Goal: Find contact information: Find contact information

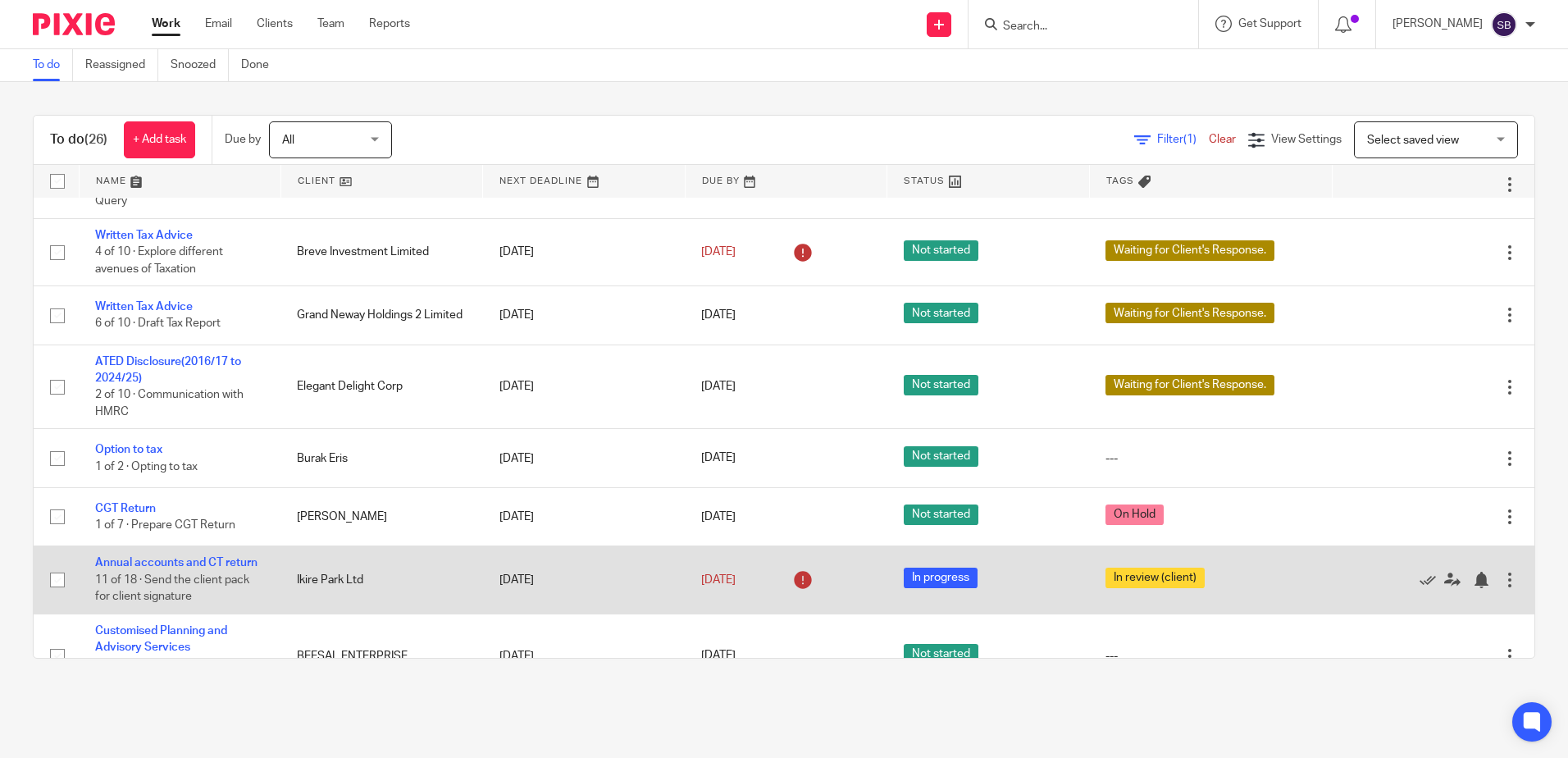
scroll to position [328, 0]
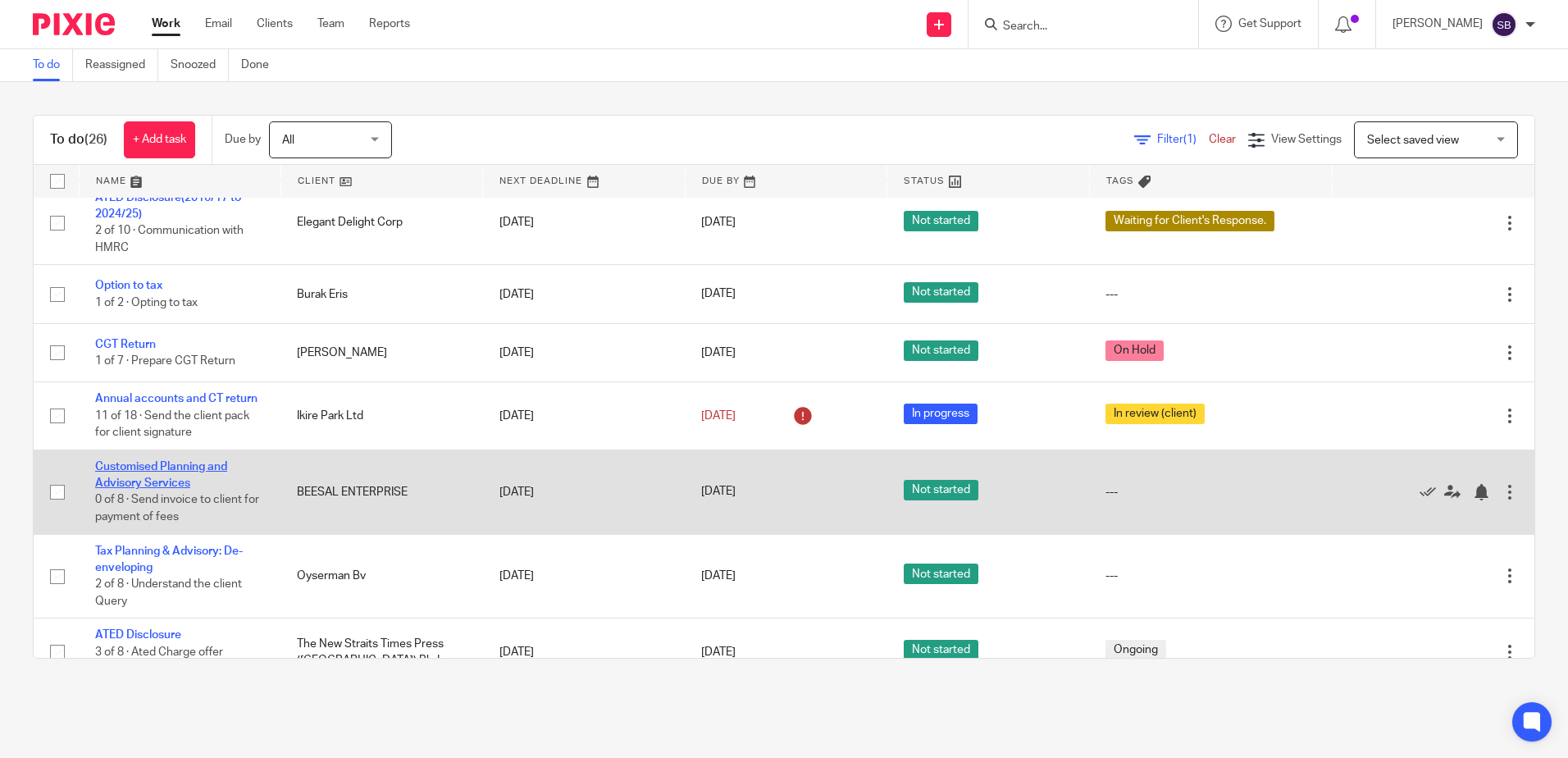
click at [185, 478] on link "Customised Planning and Advisory Services" at bounding box center [161, 475] width 132 height 28
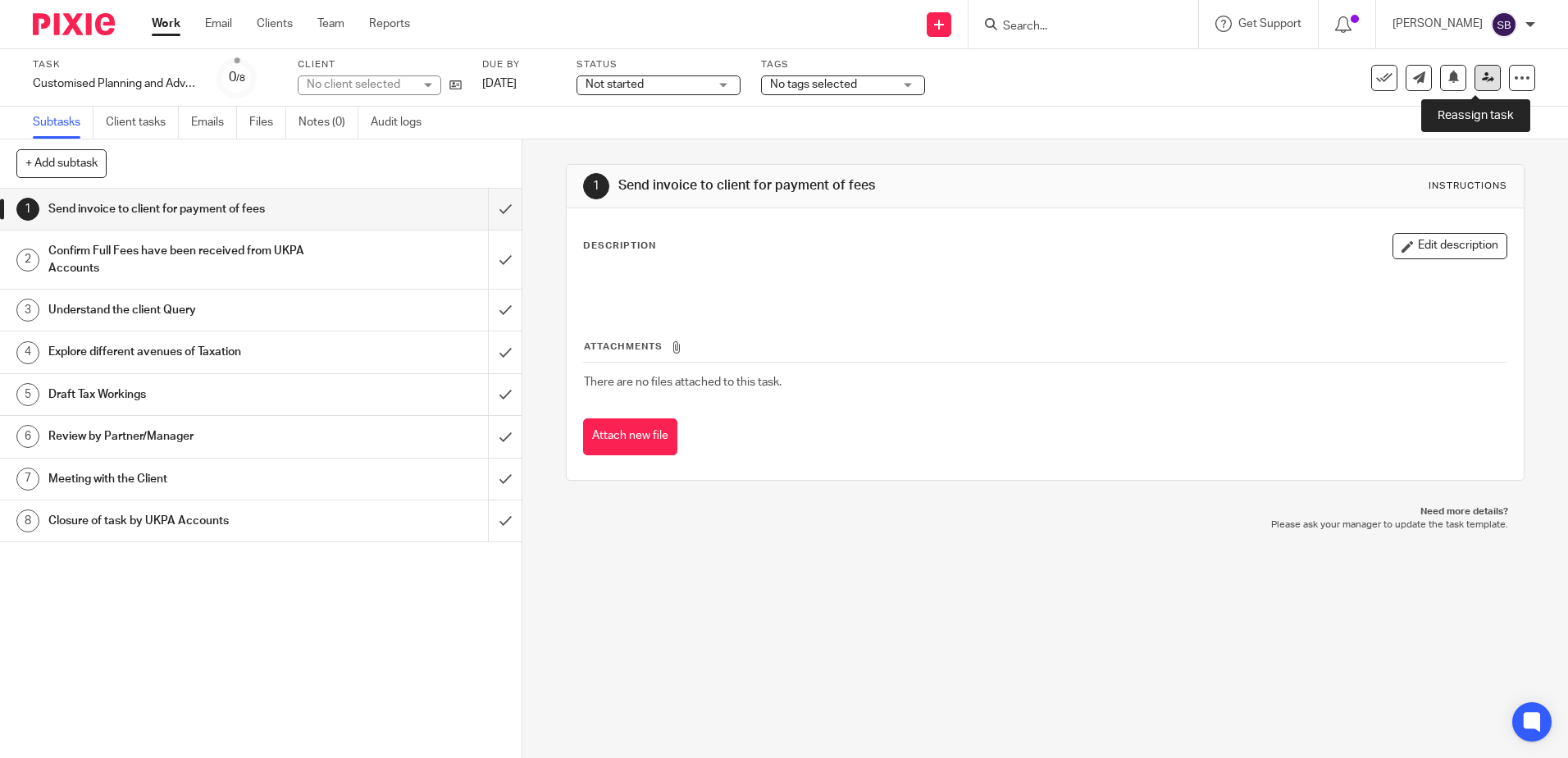
click at [1483, 80] on icon at bounding box center [1488, 77] width 12 height 12
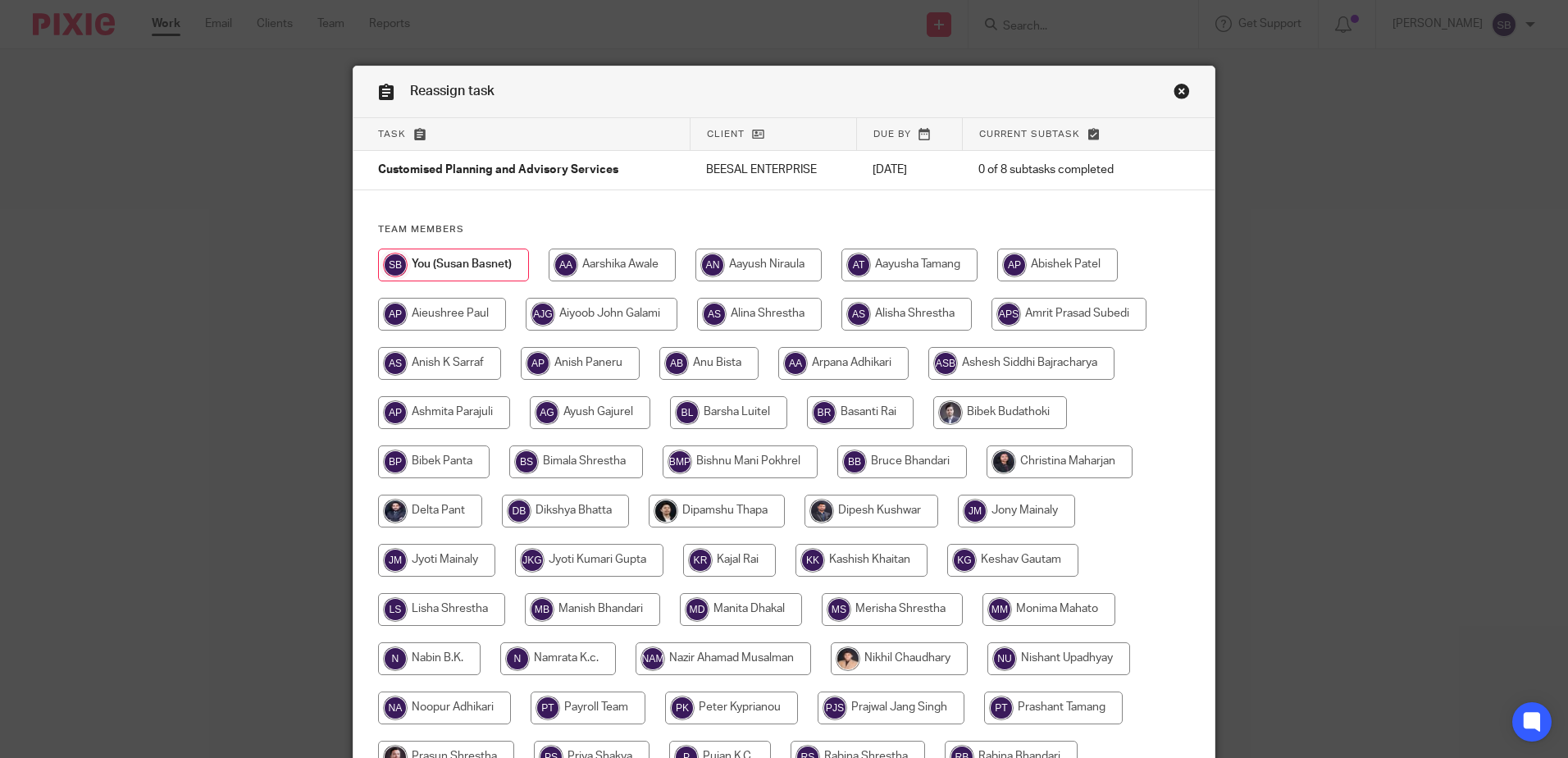
scroll to position [463, 0]
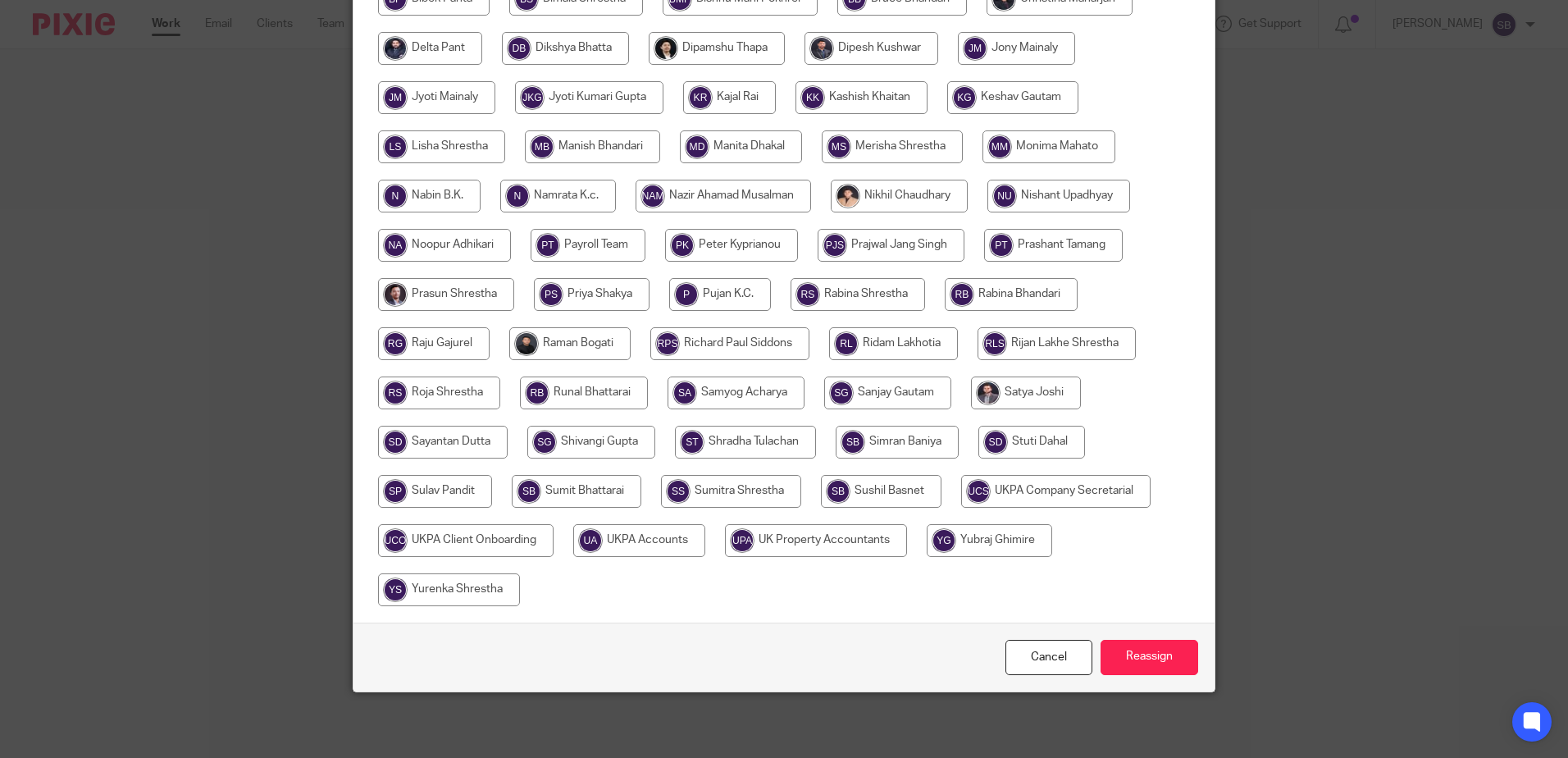
click at [602, 546] on input "radio" at bounding box center [639, 541] width 132 height 33
radio input "true"
click at [1116, 658] on input "Reassign" at bounding box center [1150, 657] width 98 height 36
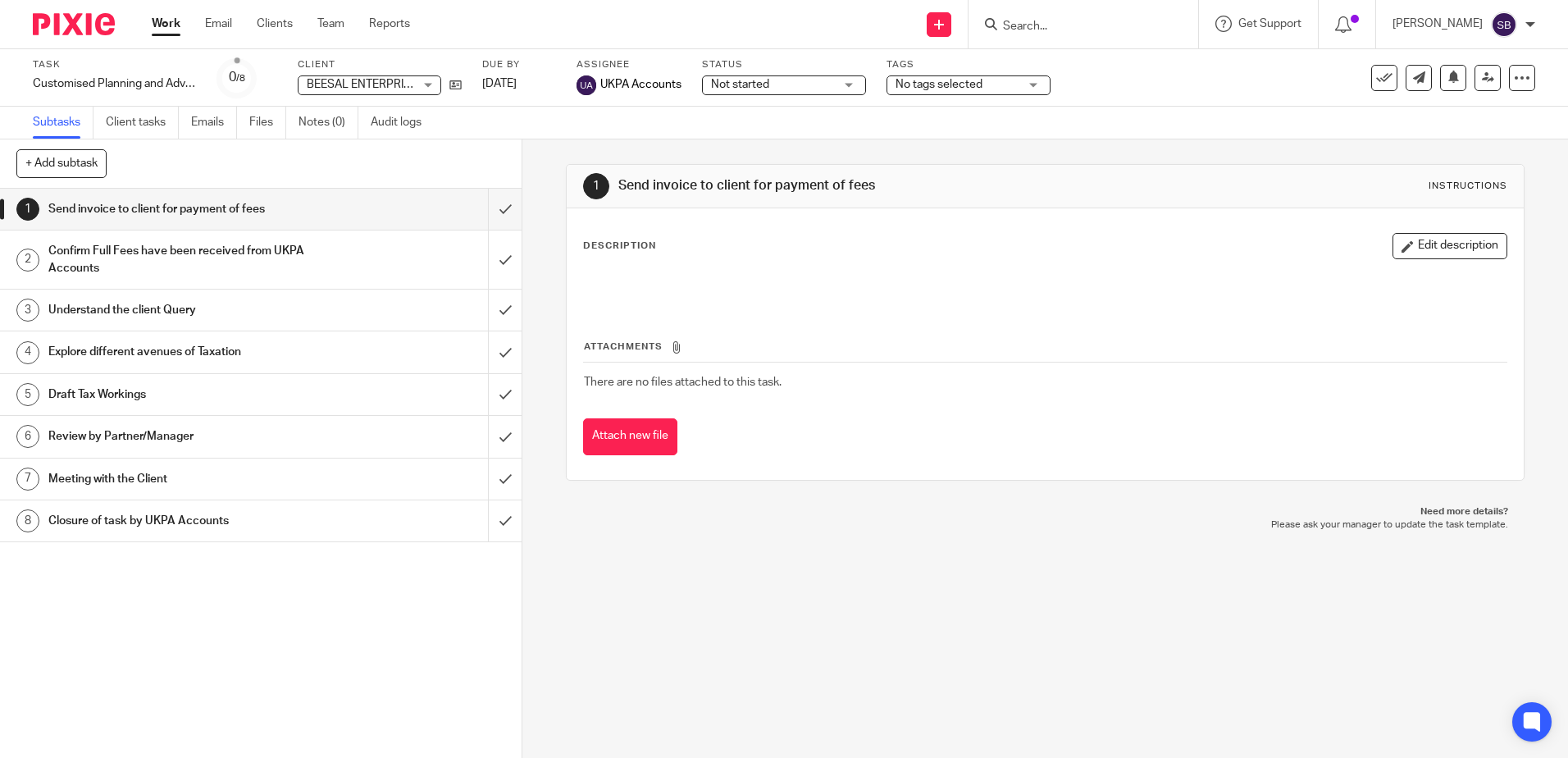
click at [1067, 27] on input "Search" at bounding box center [1075, 27] width 148 height 15
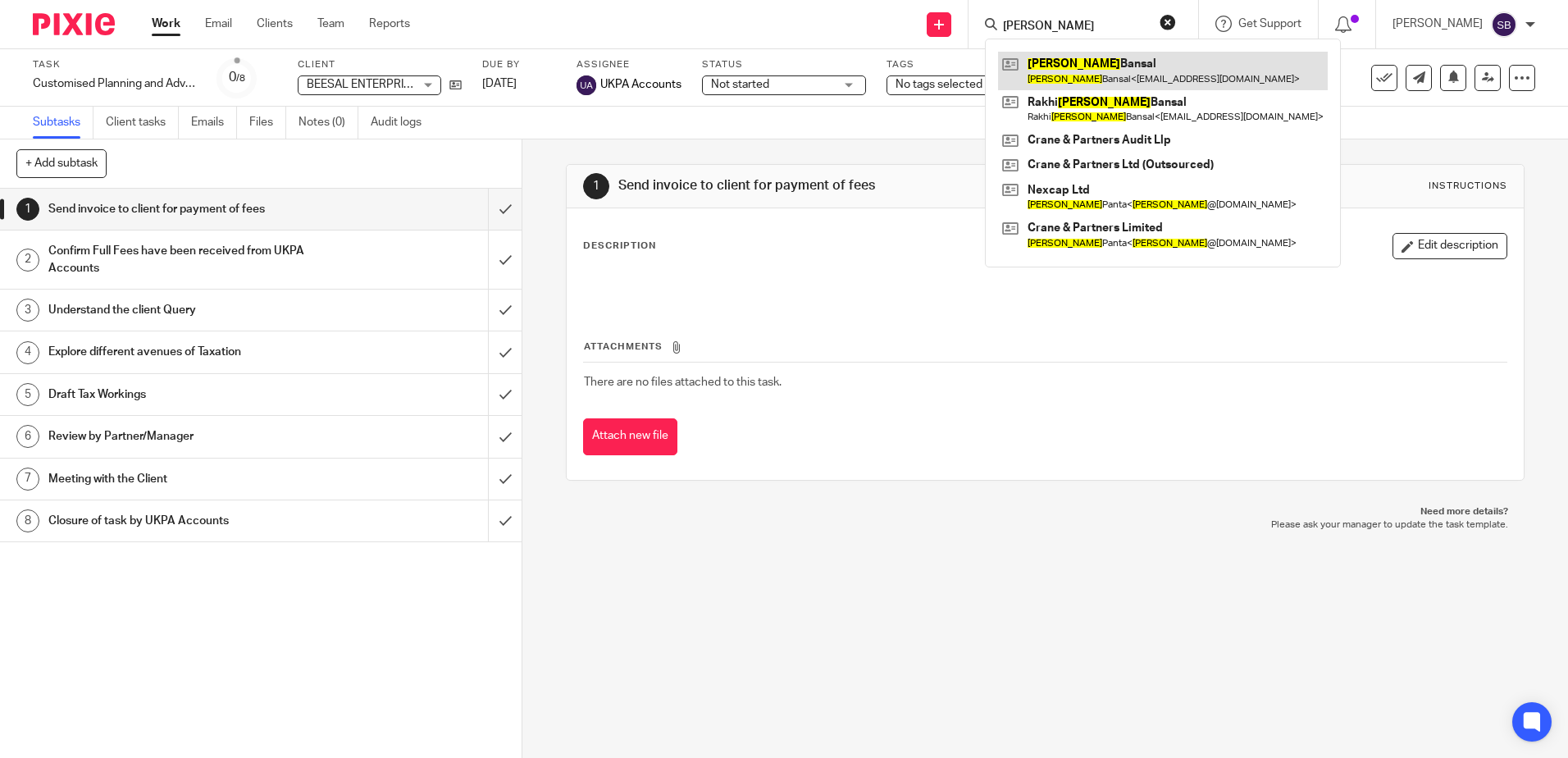
type input "vibek"
click at [1085, 59] on link at bounding box center [1162, 70] width 329 height 37
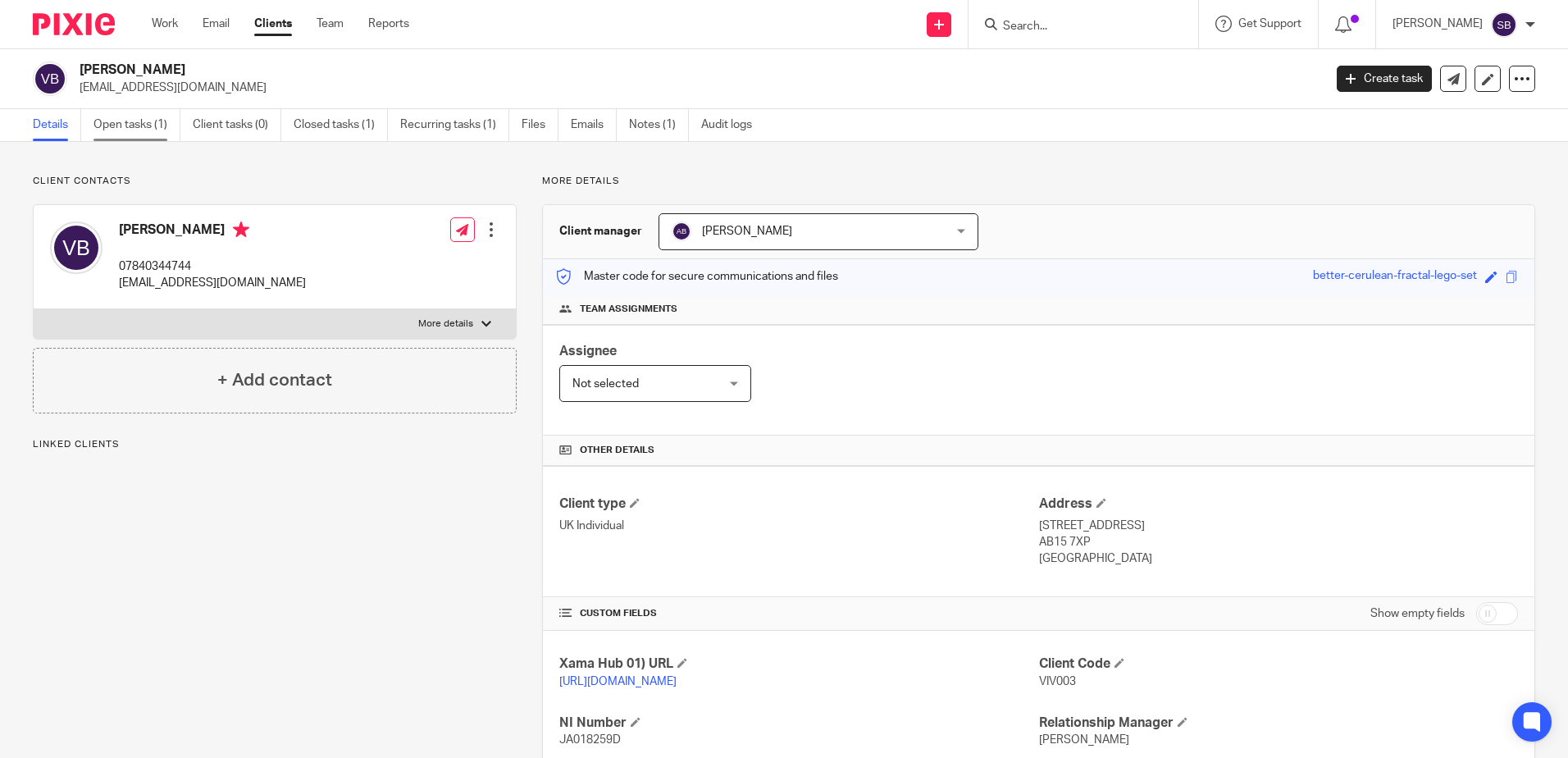
click at [147, 129] on link "Open tasks (1)" at bounding box center [137, 125] width 87 height 32
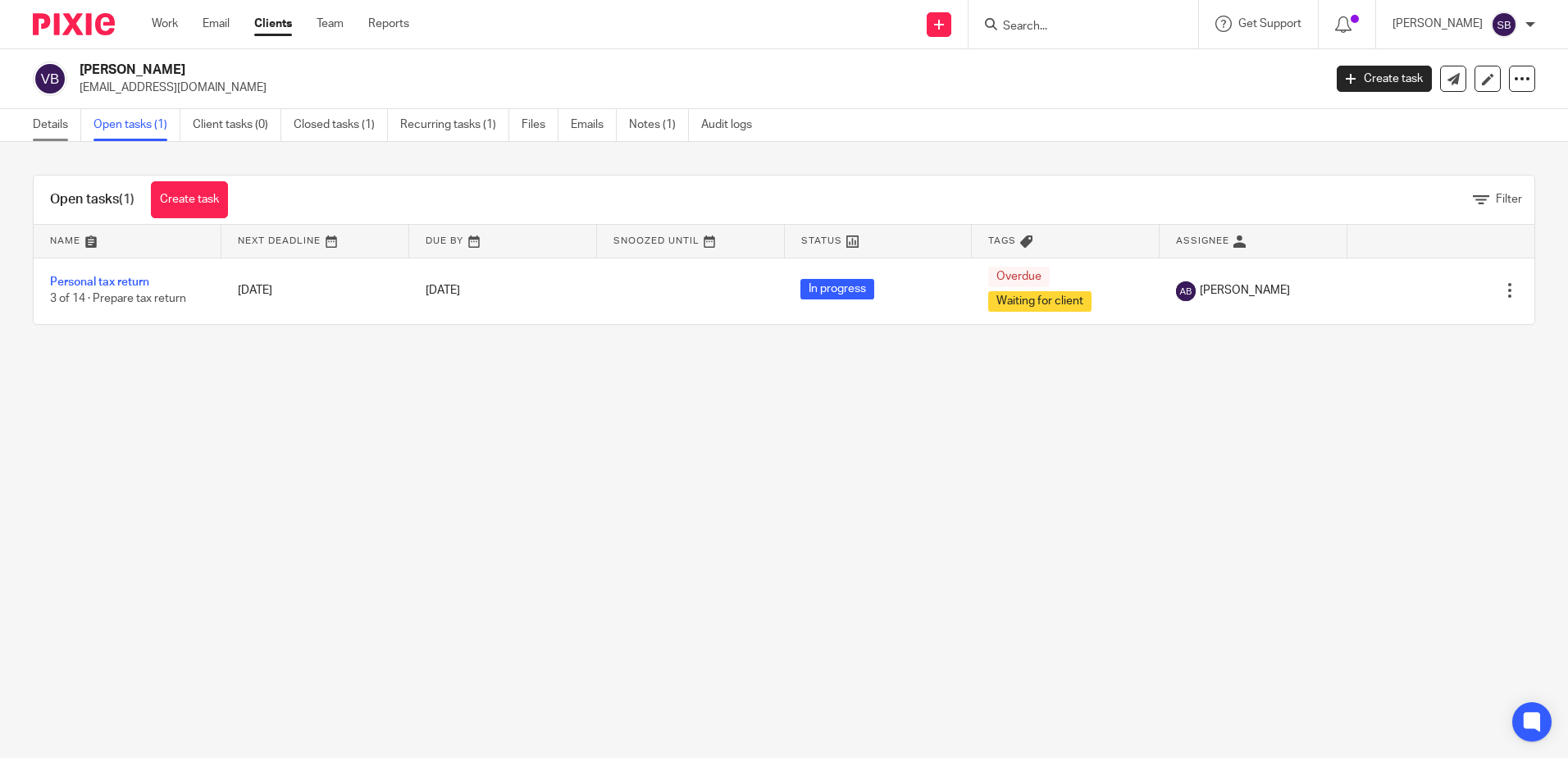
click at [52, 111] on link "Details" at bounding box center [57, 125] width 48 height 32
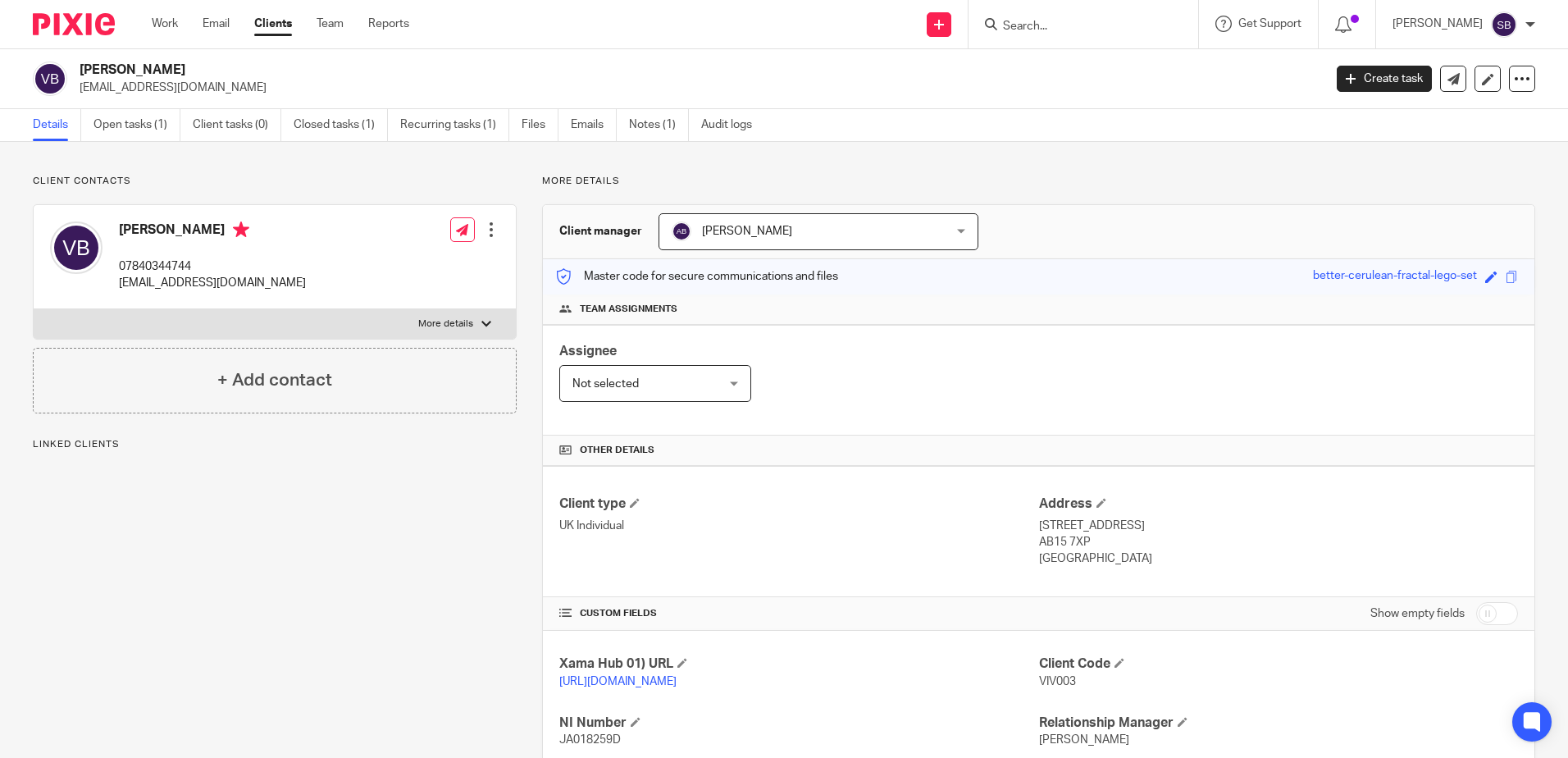
scroll to position [242, 0]
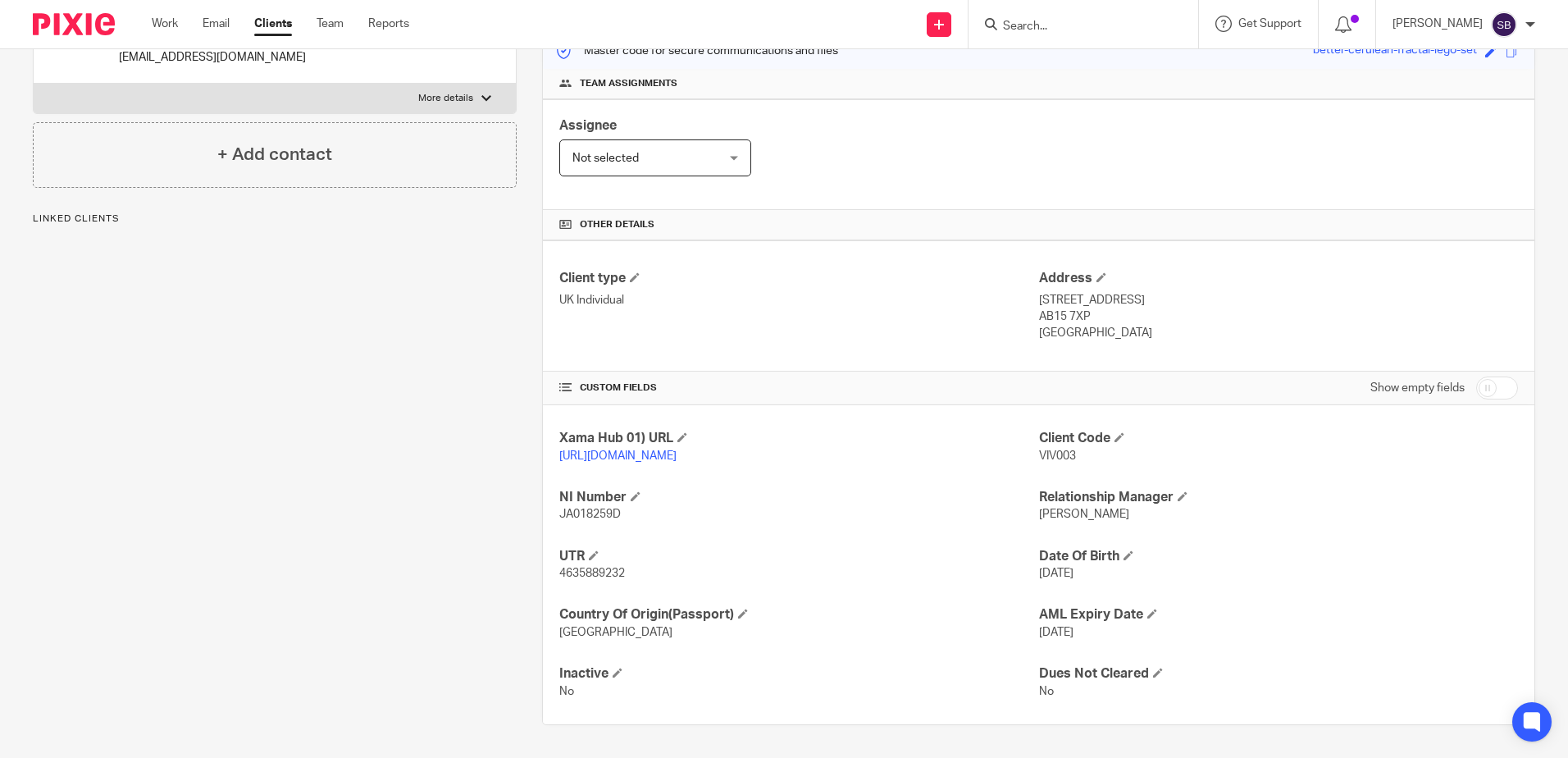
click at [337, 413] on div "Client contacts Vivek Bansal 07840344744 rvbleasing@gmail.com Edit contact Crea…" at bounding box center [262, 337] width 509 height 775
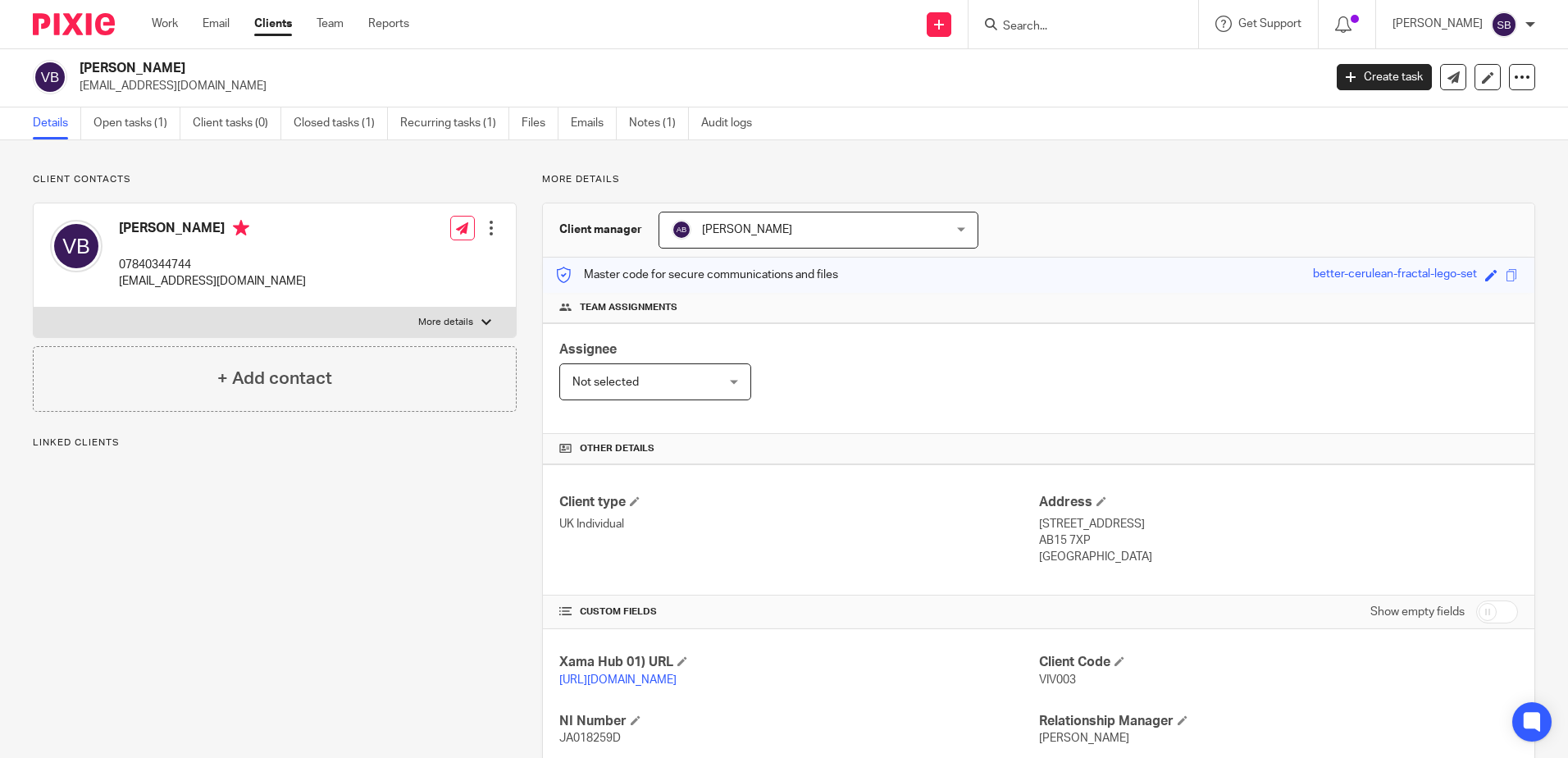
scroll to position [0, 0]
click at [481, 315] on label "More details" at bounding box center [275, 324] width 482 height 30
click at [34, 309] on input "More details" at bounding box center [33, 309] width 1 height 1
checkbox input "true"
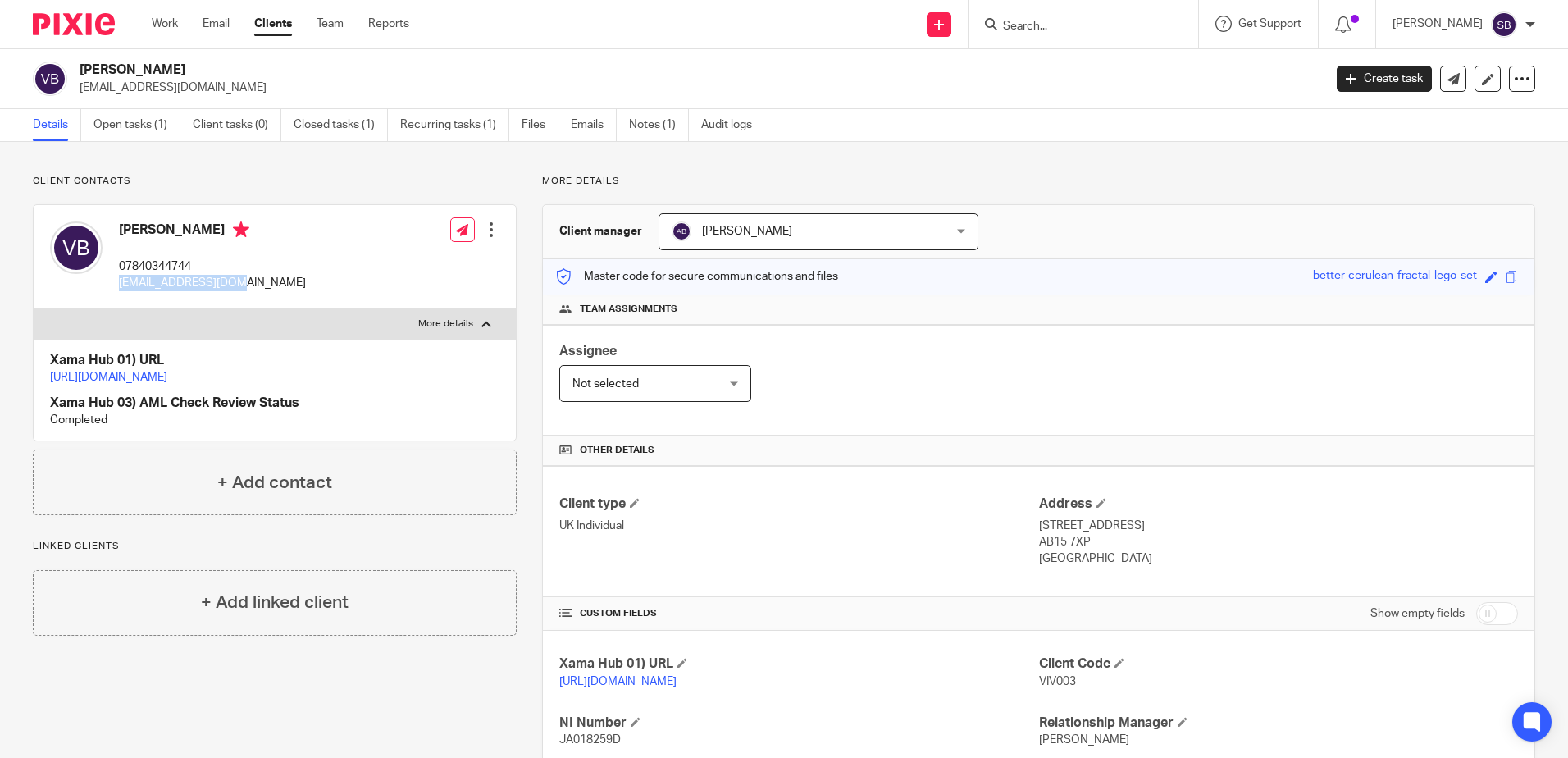
drag, startPoint x: 115, startPoint y: 281, endPoint x: 225, endPoint y: 285, distance: 110.1
click at [225, 285] on div "Vivek Bansal 07840344744 rvbleasing@gmail.com" at bounding box center [178, 256] width 256 height 87
click at [225, 285] on p "[EMAIL_ADDRESS][DOMAIN_NAME]" at bounding box center [212, 283] width 187 height 17
drag, startPoint x: 225, startPoint y: 285, endPoint x: 123, endPoint y: 284, distance: 102.0
click at [123, 284] on p "[EMAIL_ADDRESS][DOMAIN_NAME]" at bounding box center [212, 283] width 187 height 17
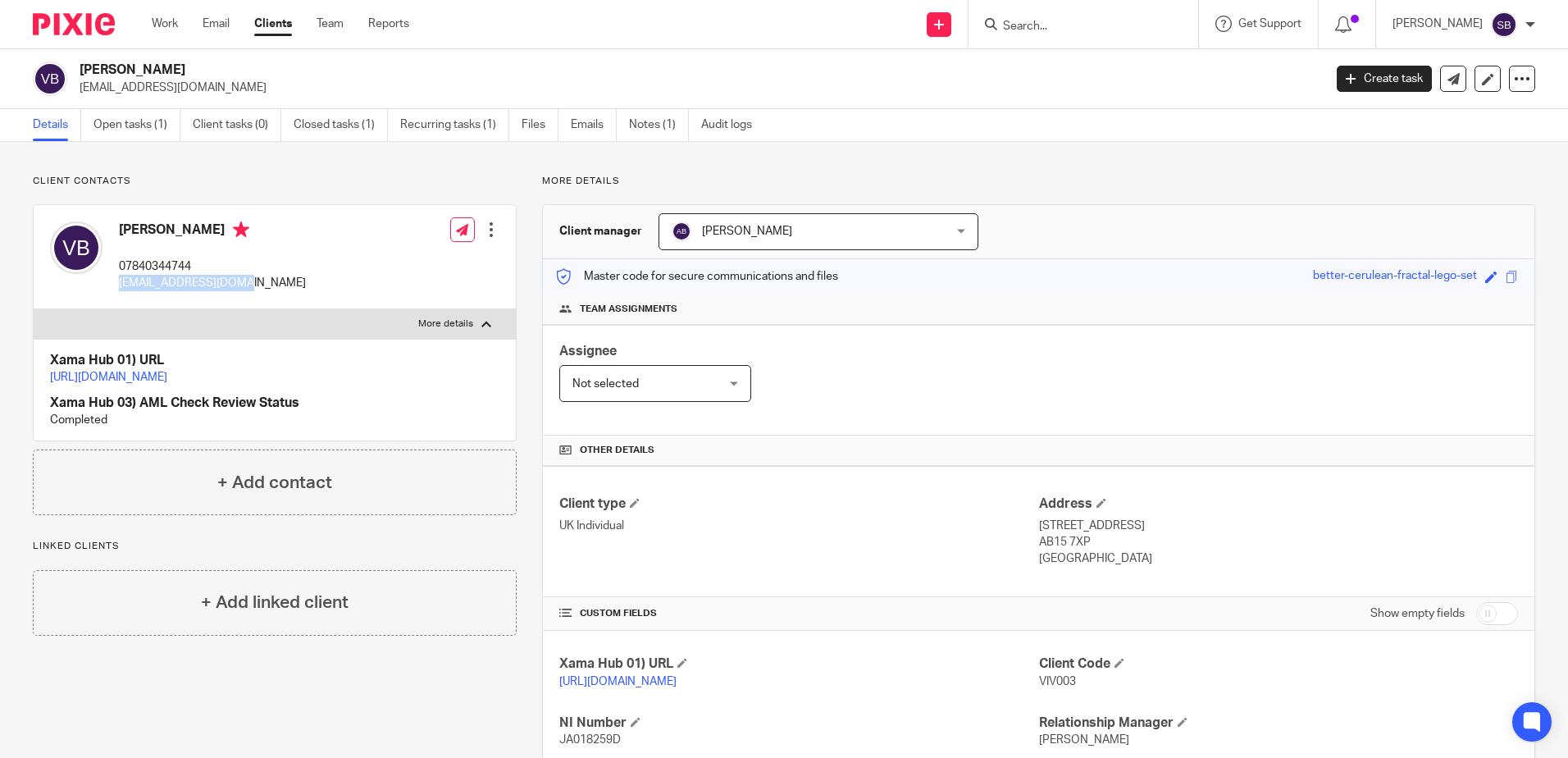
click at [123, 284] on p "[EMAIL_ADDRESS][DOMAIN_NAME]" at bounding box center [212, 283] width 187 height 17
drag, startPoint x: 123, startPoint y: 284, endPoint x: 101, endPoint y: 286, distance: 22.1
click at [101, 286] on div at bounding box center [75, 256] width 52 height 70
drag, startPoint x: 111, startPoint y: 286, endPoint x: 232, endPoint y: 286, distance: 121.0
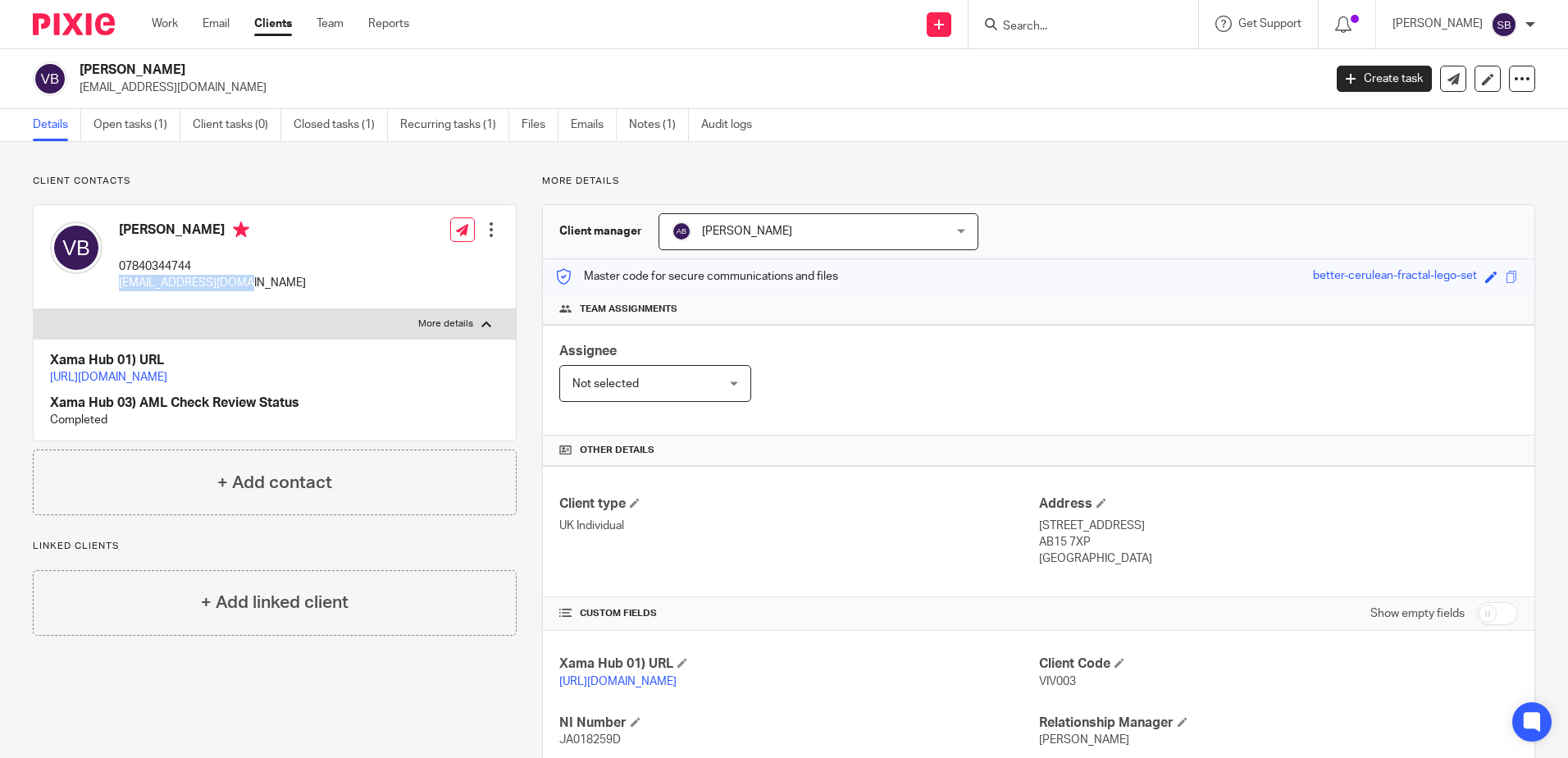
click at [232, 286] on div "Vivek Bansal 07840344744 rvbleasing@gmail.com" at bounding box center [178, 256] width 256 height 87
click at [232, 286] on p "[EMAIL_ADDRESS][DOMAIN_NAME]" at bounding box center [212, 283] width 187 height 17
click at [228, 286] on p "[EMAIL_ADDRESS][DOMAIN_NAME]" at bounding box center [212, 283] width 187 height 17
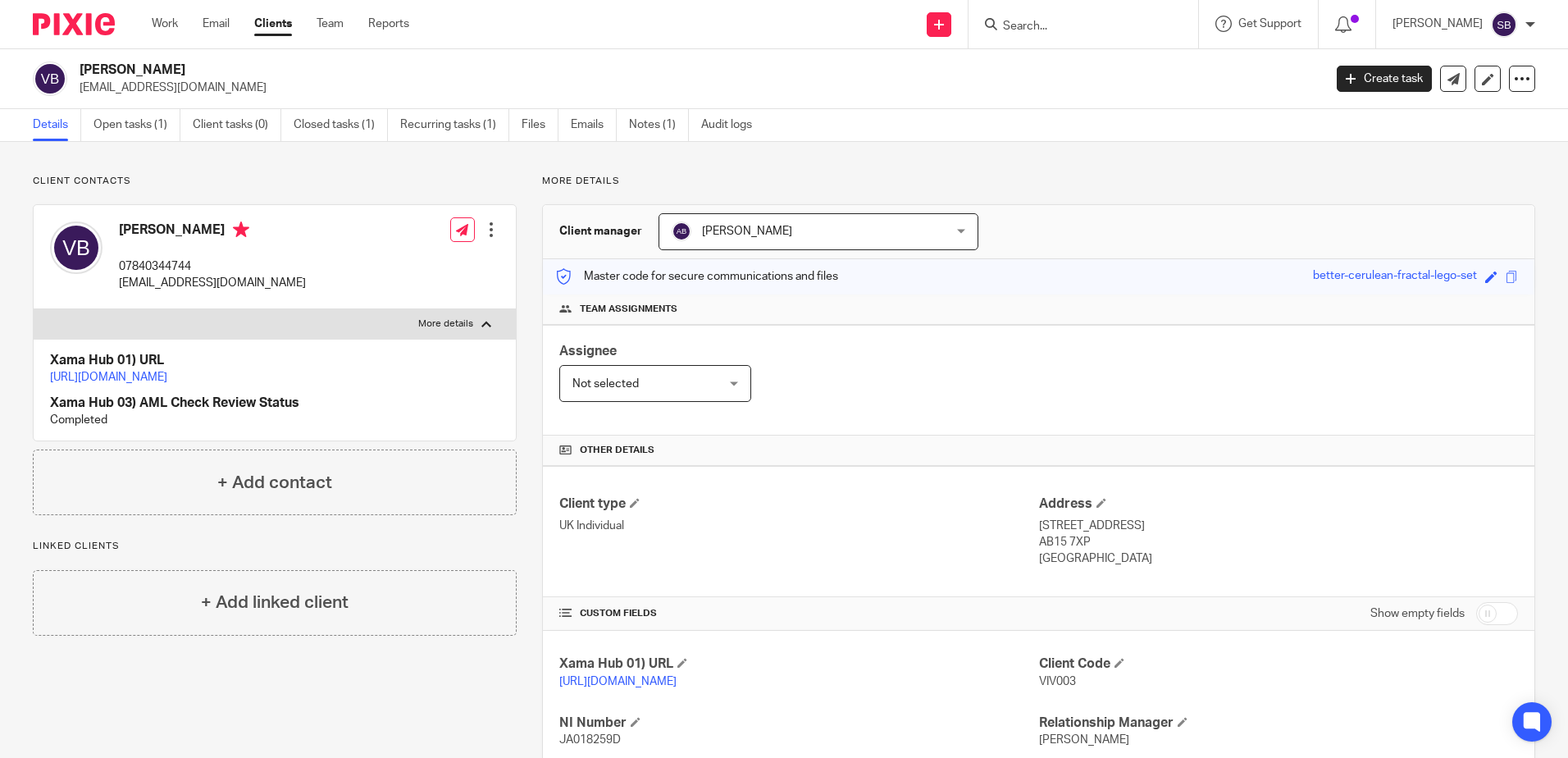
click at [233, 294] on div "Vivek Bansal 07840344744 rvbleasing@gmail.com" at bounding box center [178, 256] width 256 height 87
click at [660, 126] on link "Notes (1)" at bounding box center [659, 125] width 60 height 32
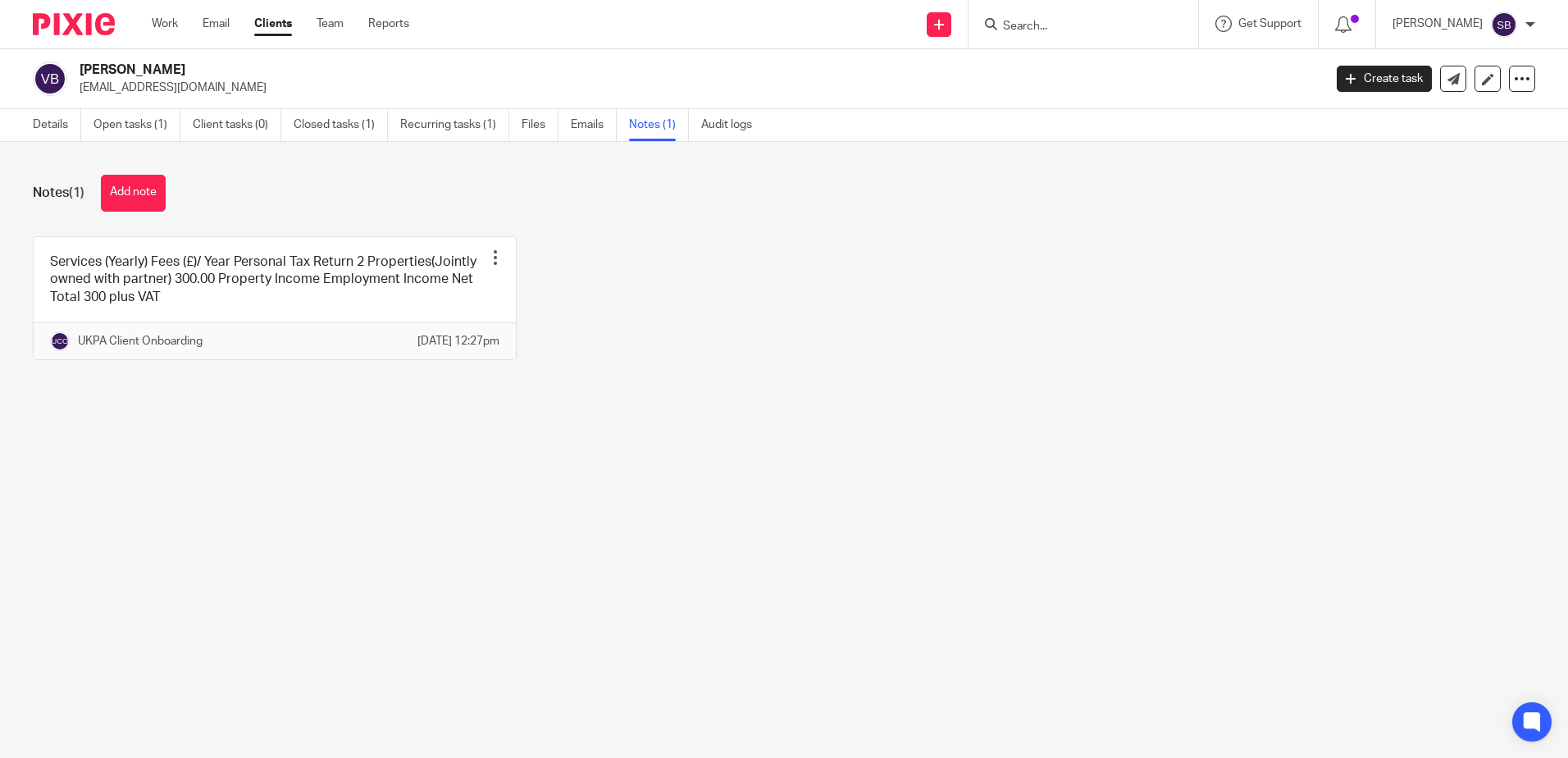
click at [440, 417] on div "Notes (1) Add note Services (Yearly) Fees (£)/ Year Personal Tax Return 2 Prope…" at bounding box center [784, 279] width 1568 height 275
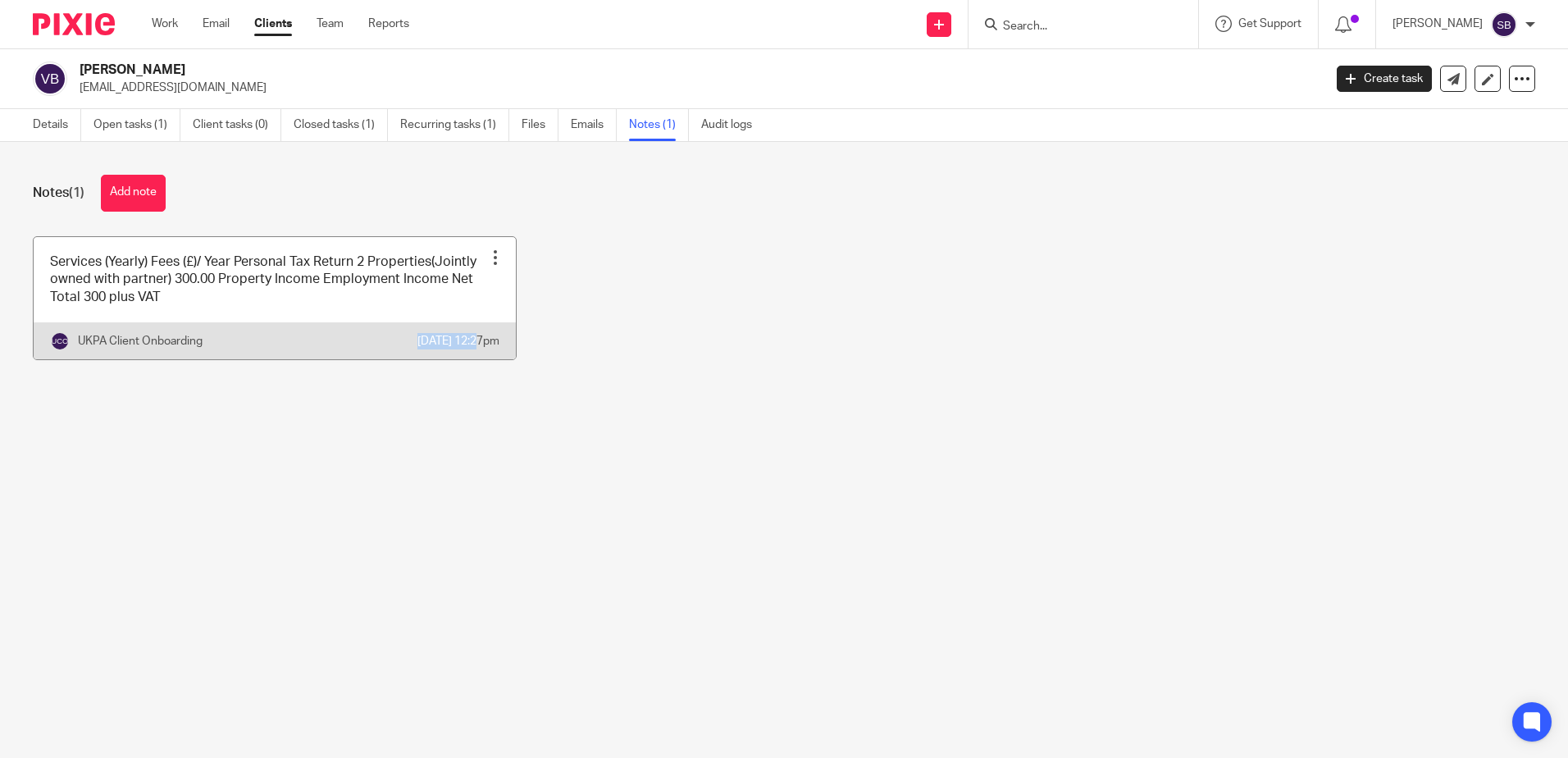
drag, startPoint x: 440, startPoint y: 430, endPoint x: 314, endPoint y: 365, distance: 141.8
click at [314, 365] on div "Notes (1) Add note Services (Yearly) Fees (£)/ Year Personal Tax Return 2 Prope…" at bounding box center [784, 279] width 1568 height 275
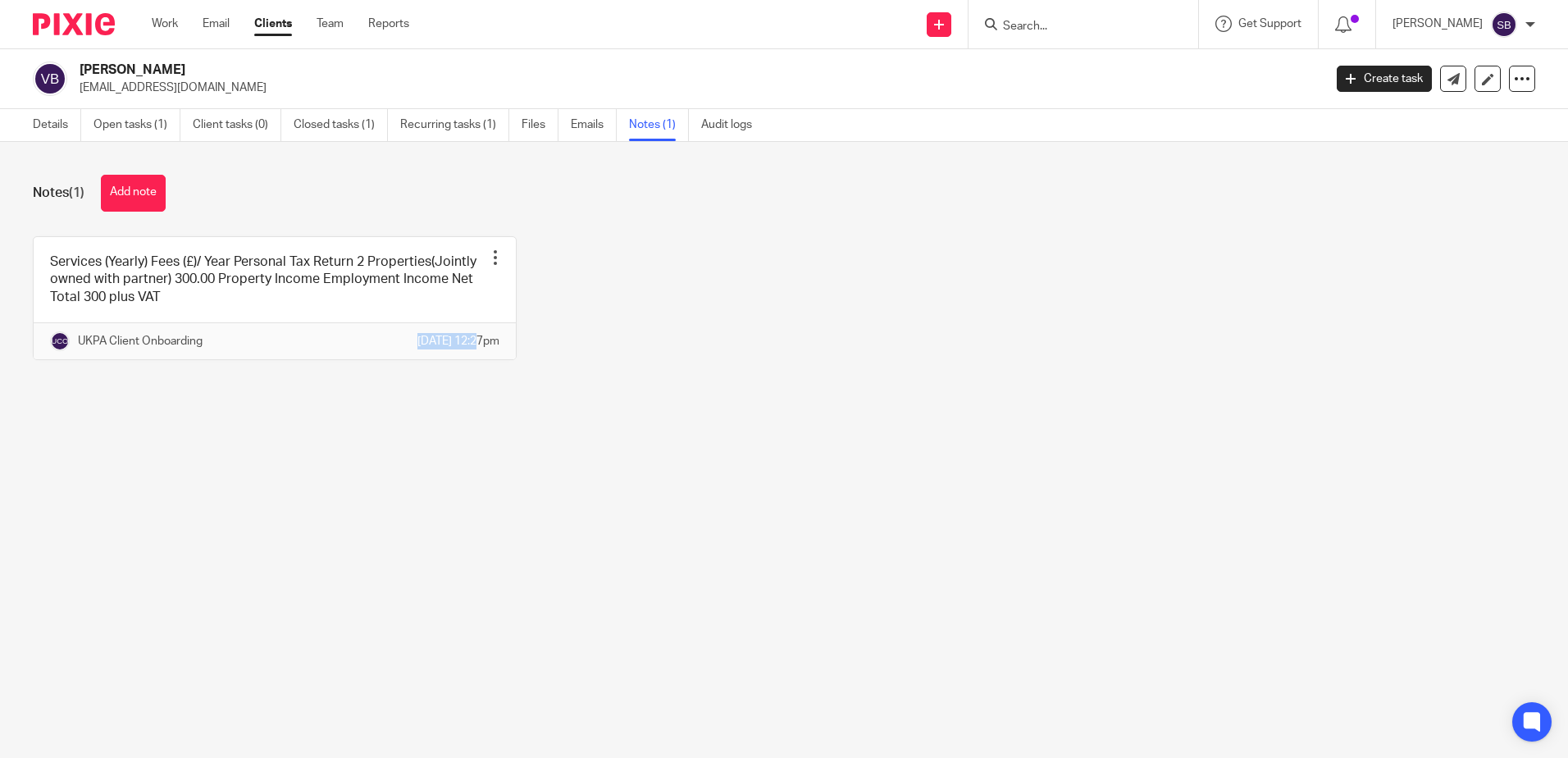
drag, startPoint x: 314, startPoint y: 365, endPoint x: 218, endPoint y: 444, distance: 124.3
click at [218, 444] on main "Vivek Bansal rvbleasing@gmail.com Create task Update from Companies House Expor…" at bounding box center [784, 379] width 1568 height 758
click at [761, 369] on div "Services (Yearly) Fees (£)/ Year Personal Tax Return 2 Properties(Jointly owned…" at bounding box center [772, 310] width 1528 height 148
